Goal: Navigation & Orientation: Find specific page/section

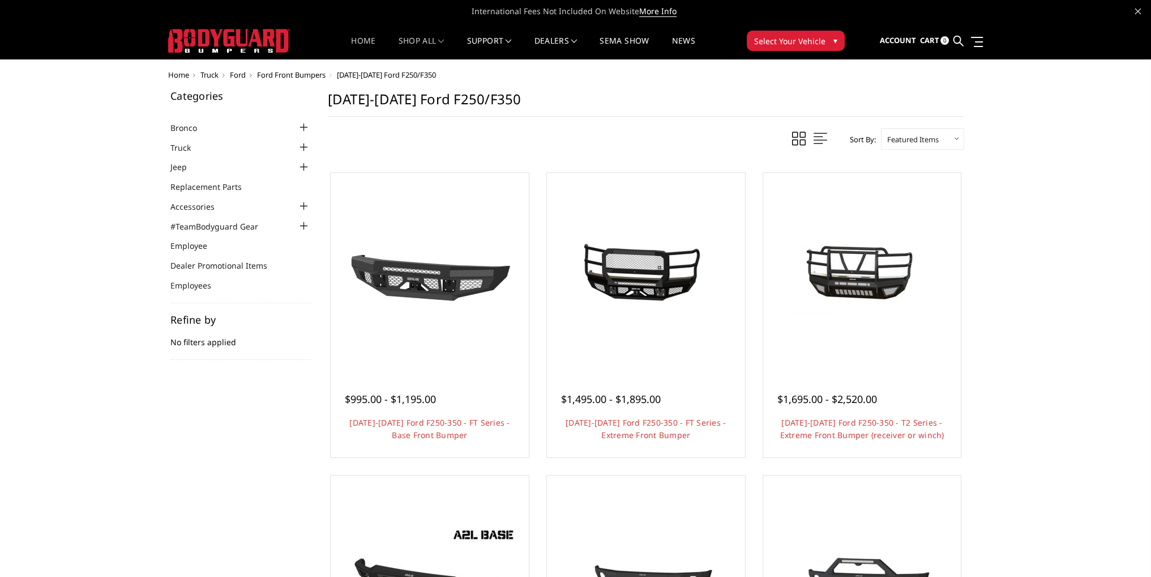
click at [357, 40] on link "Home" at bounding box center [363, 48] width 24 height 22
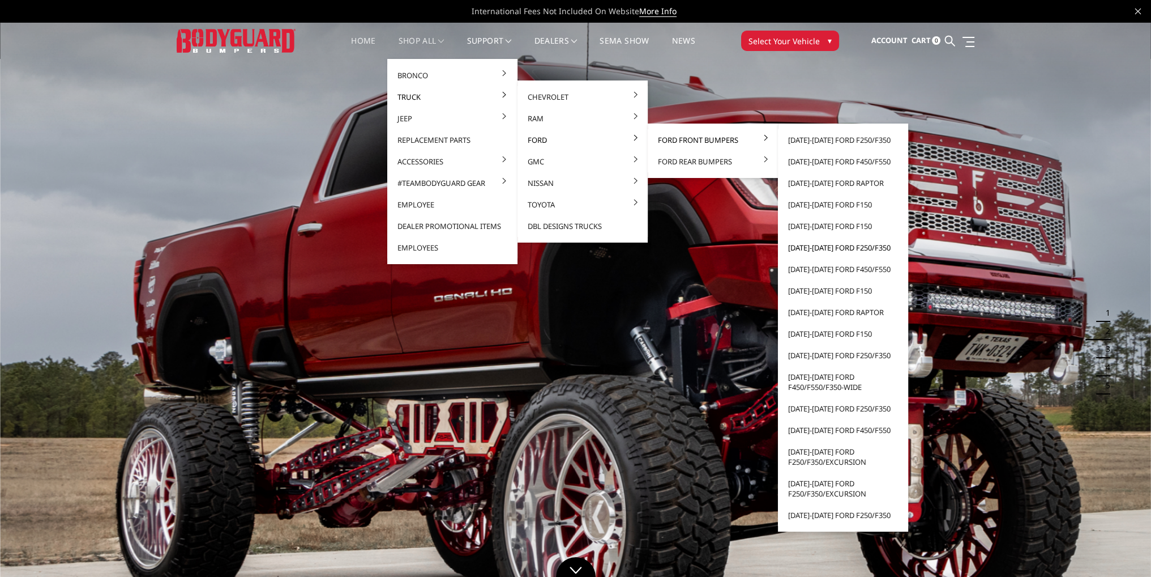
click at [812, 248] on link "[DATE]-[DATE] Ford F250/F350" at bounding box center [843, 248] width 121 height 22
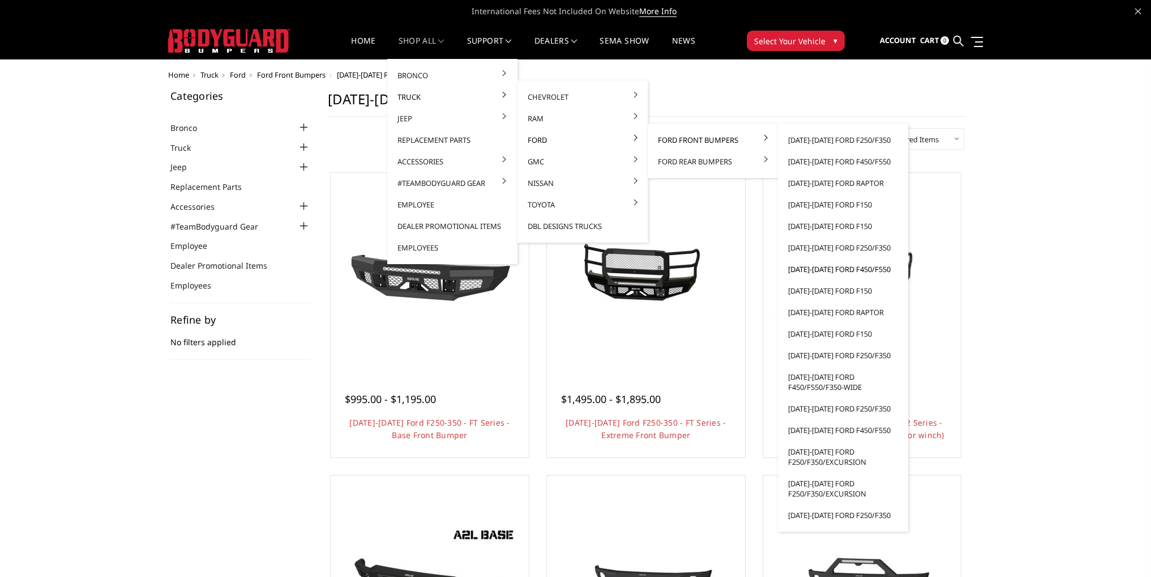
click at [826, 271] on link "[DATE]-[DATE] Ford F450/F550" at bounding box center [843, 269] width 121 height 22
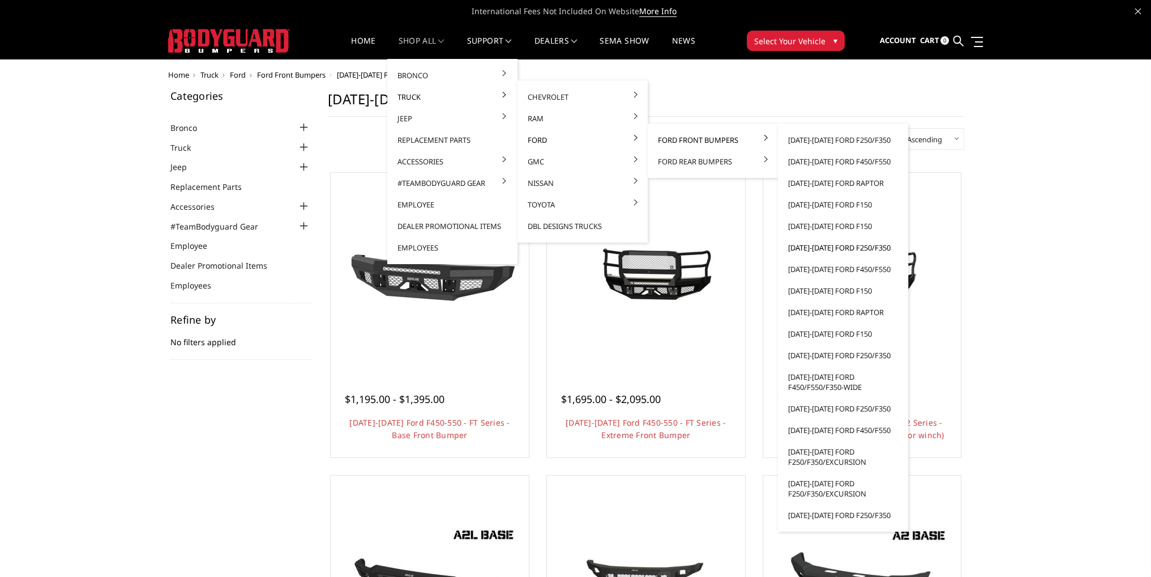
click at [832, 245] on link "[DATE]-[DATE] Ford F250/F350" at bounding box center [843, 248] width 121 height 22
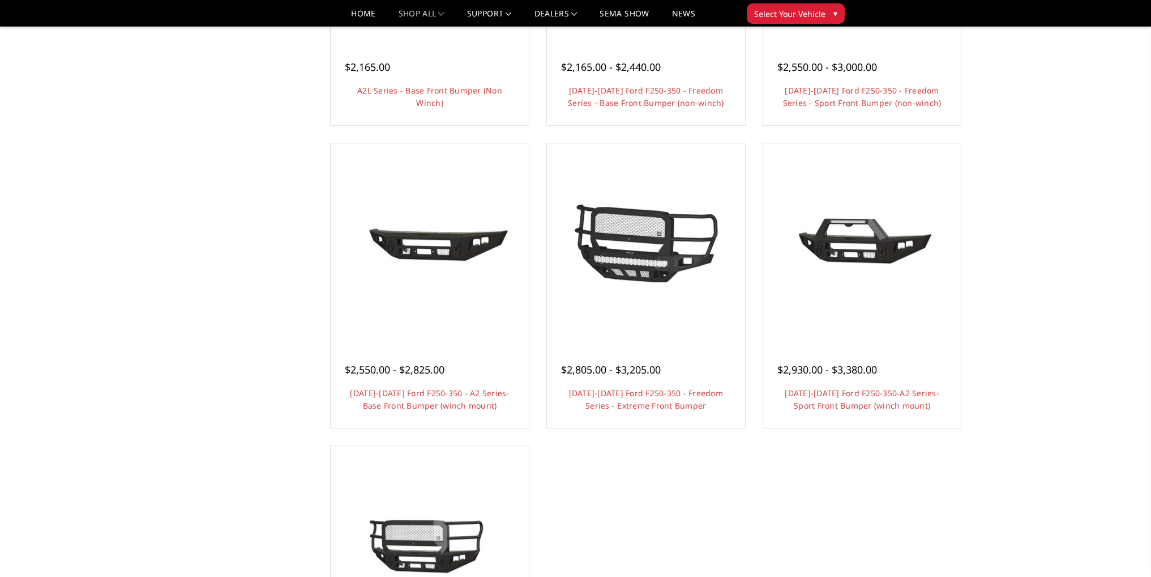
scroll to position [396, 0]
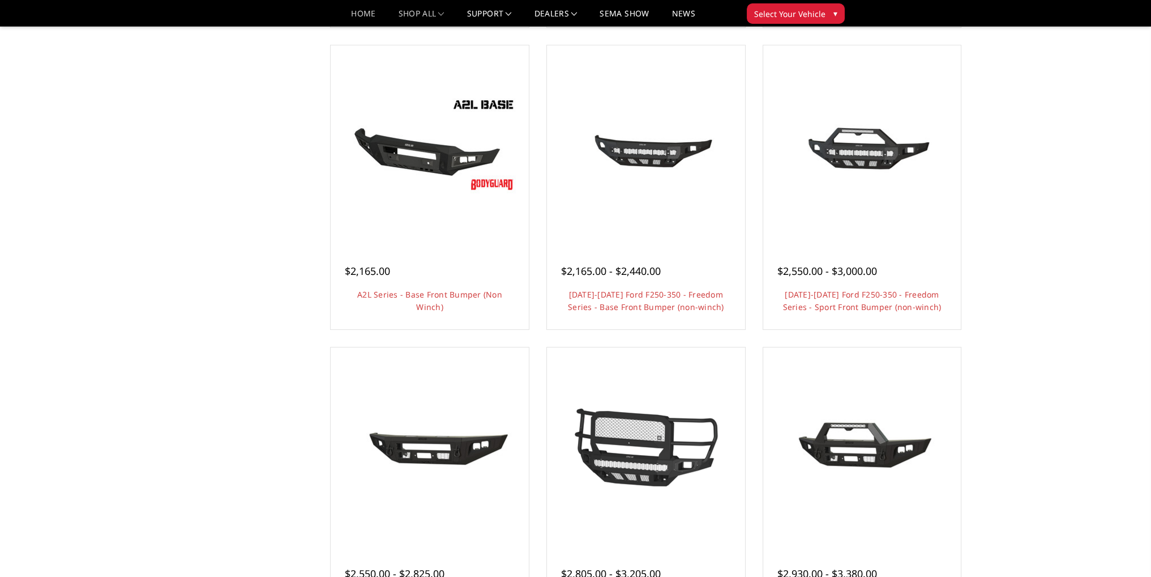
click at [362, 14] on link "Home" at bounding box center [363, 18] width 24 height 16
